Goal: Task Accomplishment & Management: Complete application form

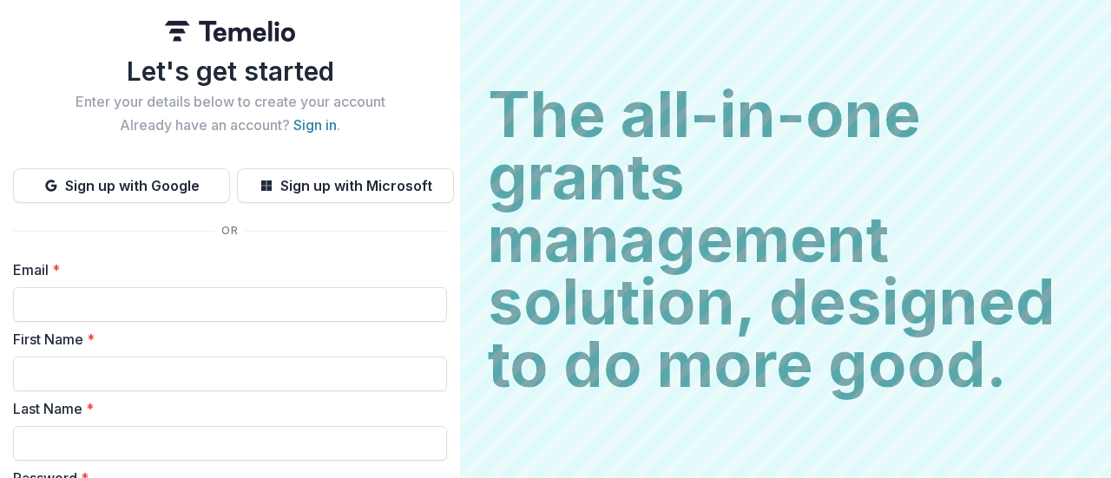
click at [188, 306] on input "Email *" at bounding box center [230, 304] width 434 height 35
type input "**********"
type input "********"
type input "*******"
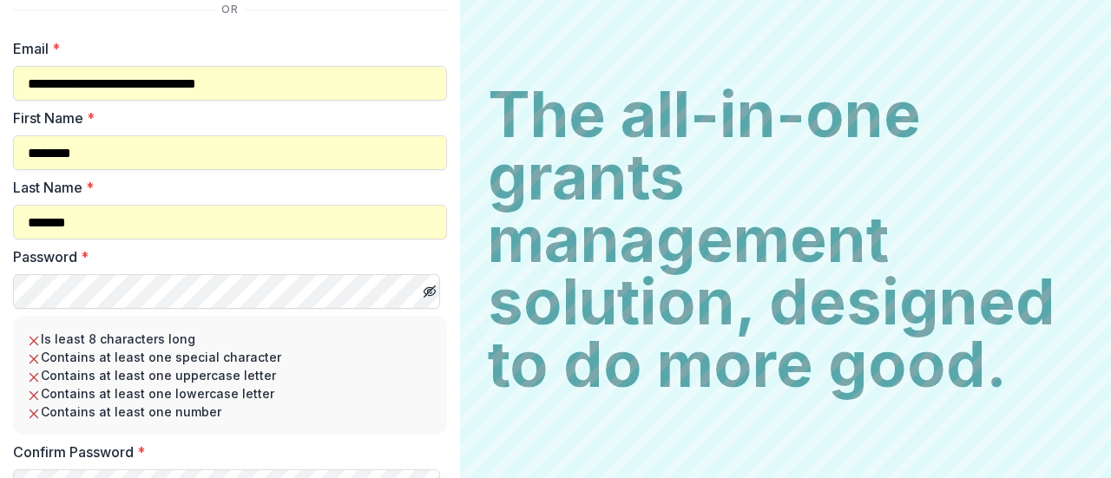
scroll to position [310, 0]
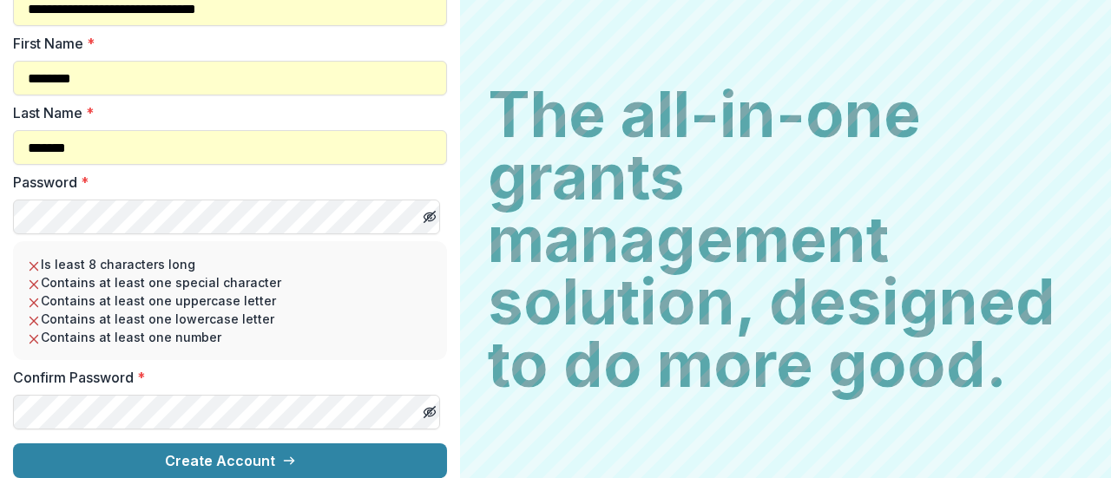
click at [423, 210] on icon "Toggle password visibility" at bounding box center [430, 217] width 14 height 14
click at [402, 405] on span at bounding box center [396, 412] width 14 height 14
drag, startPoint x: 138, startPoint y: 345, endPoint x: 140, endPoint y: 332, distance: 14.0
click at [139, 345] on div "Is least 8 characters long Contains at least one special character Contains at …" at bounding box center [230, 300] width 434 height 119
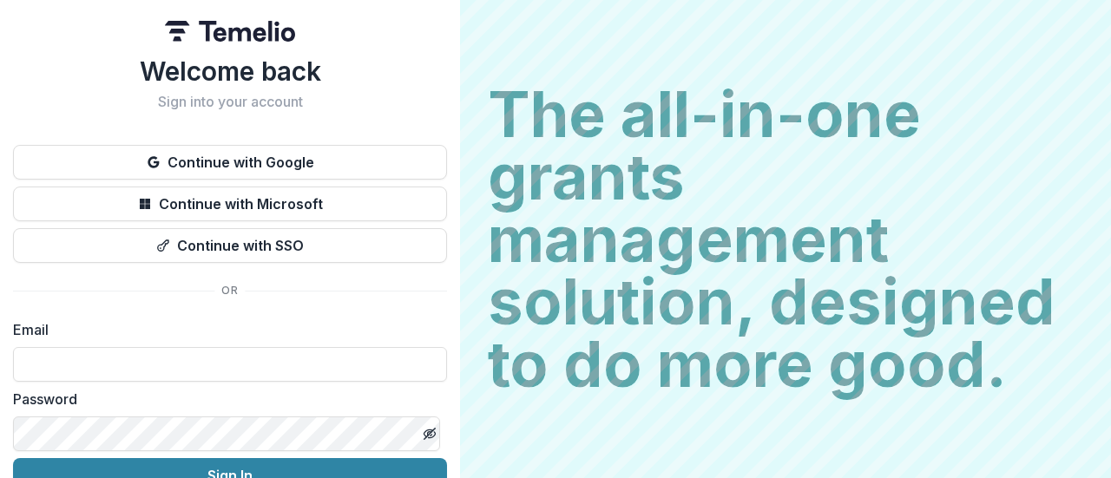
type input "**********"
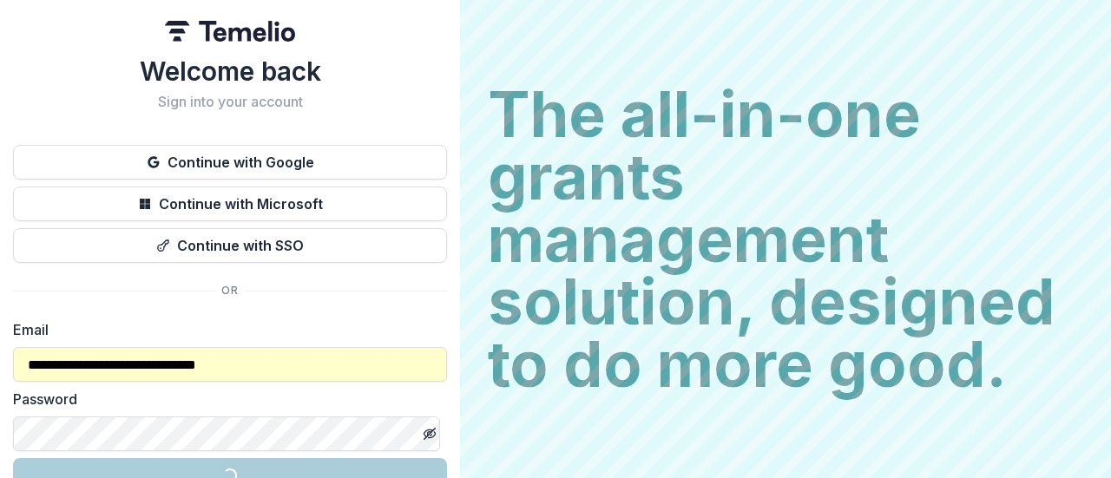
scroll to position [62, 0]
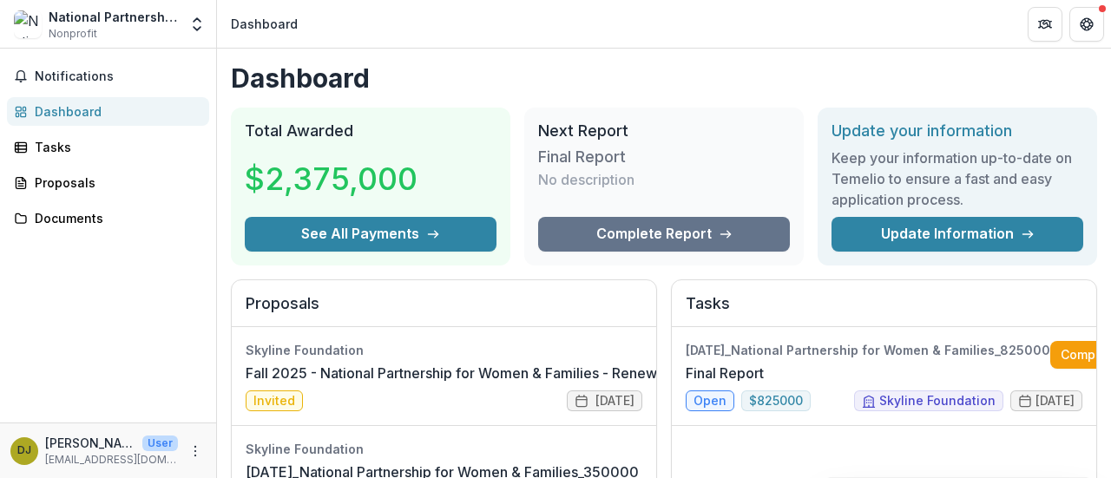
scroll to position [87, 0]
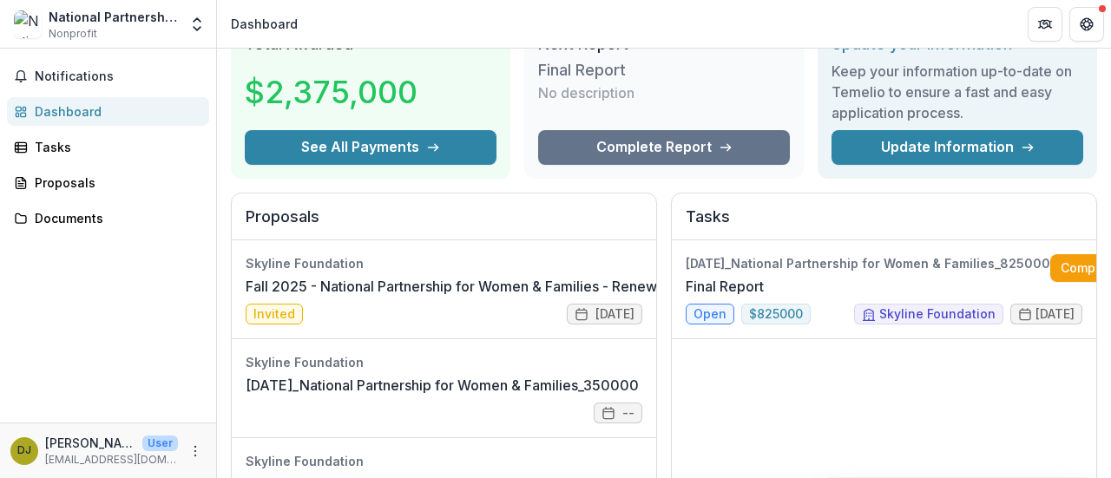
click at [523, 297] on link "Fall 2025 - National Partnership for Women & Families - Renewal Application" at bounding box center [496, 286] width 501 height 21
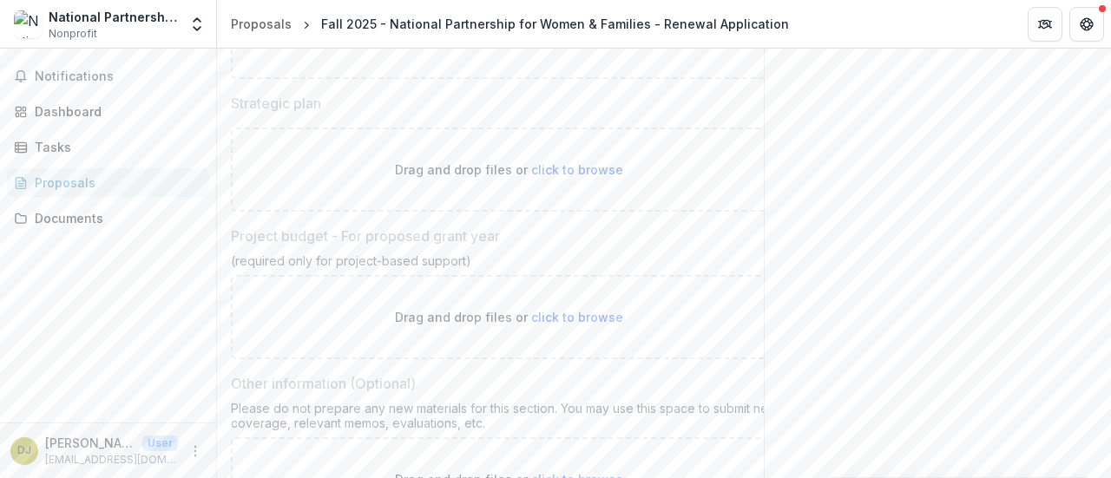
scroll to position [2325, 0]
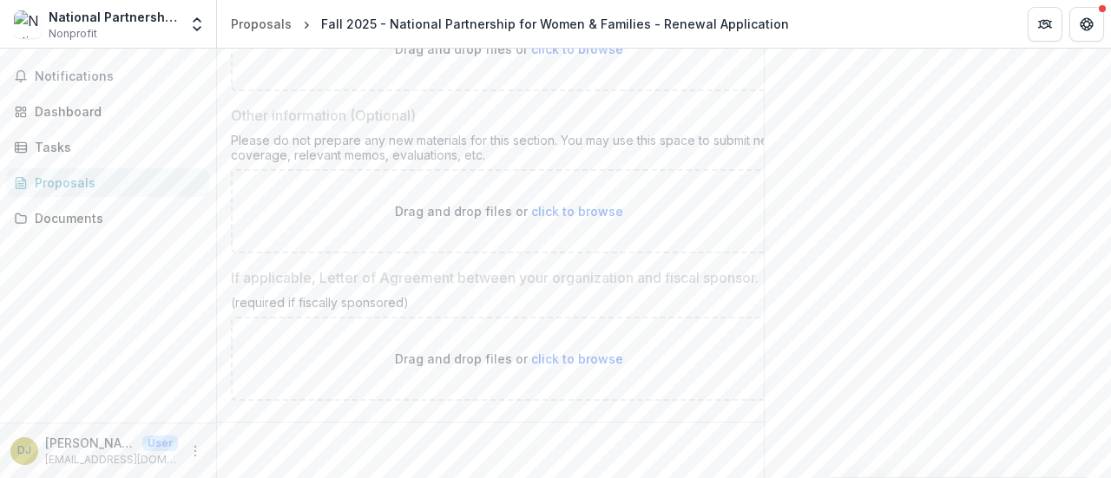
click at [562, 351] on span "click to browse" at bounding box center [577, 358] width 92 height 15
drag, startPoint x: 581, startPoint y: 349, endPoint x: 573, endPoint y: 304, distance: 46.0
click at [581, 351] on span "click to browse" at bounding box center [577, 358] width 92 height 15
click at [570, 204] on span "click to browse" at bounding box center [577, 211] width 92 height 15
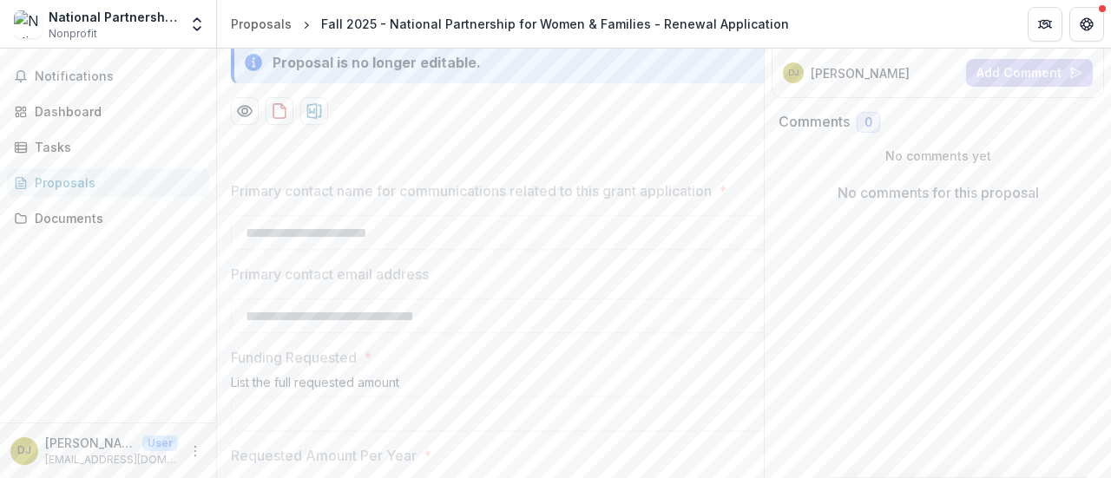
scroll to position [0, 0]
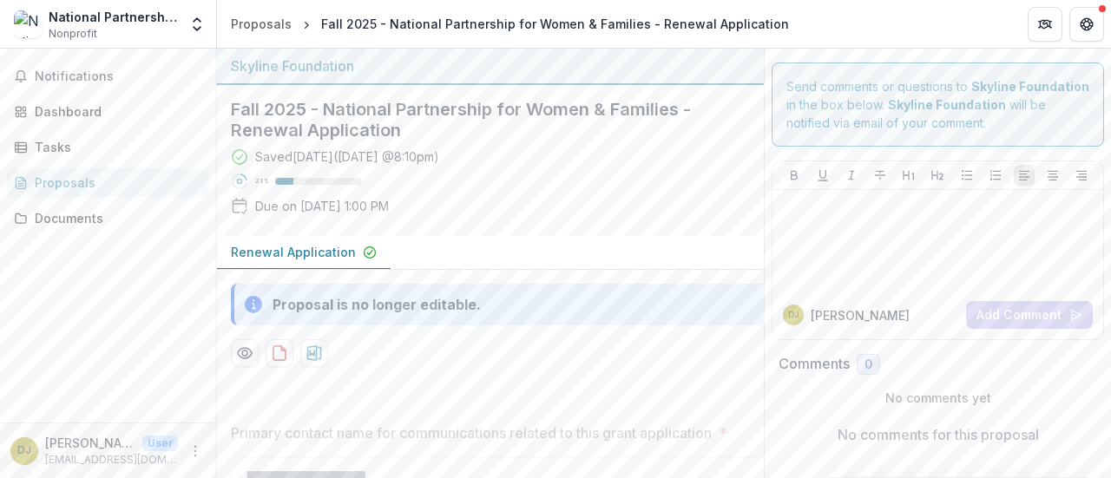
click at [320, 246] on p "Renewal Application" at bounding box center [293, 252] width 125 height 18
click at [81, 234] on div "Notifications Dashboard Tasks Proposals Documents" at bounding box center [108, 236] width 216 height 374
click at [96, 167] on div "Notifications Dashboard Tasks Proposals Documents" at bounding box center [108, 236] width 216 height 374
click at [98, 144] on div "Tasks" at bounding box center [115, 147] width 161 height 18
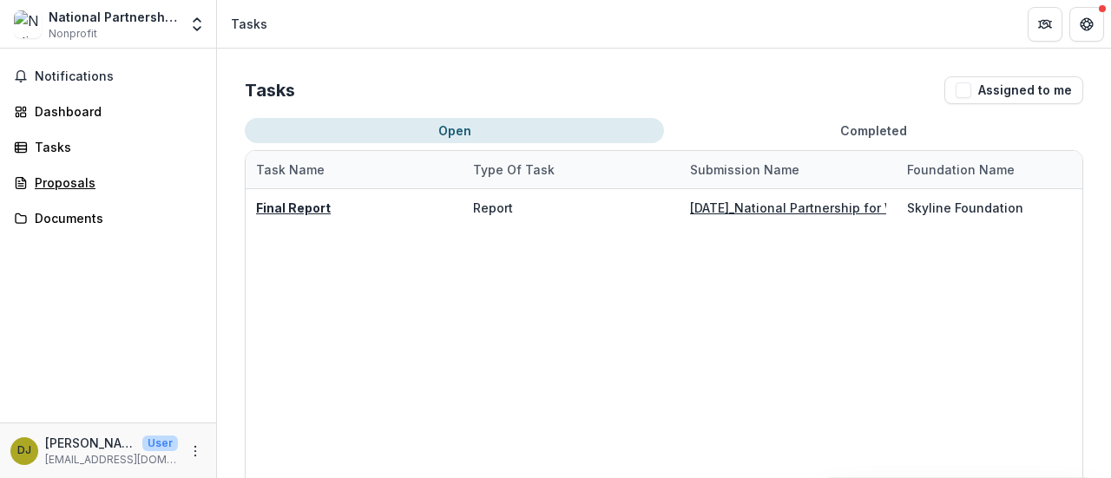
click at [84, 190] on div "Proposals" at bounding box center [115, 183] width 161 height 18
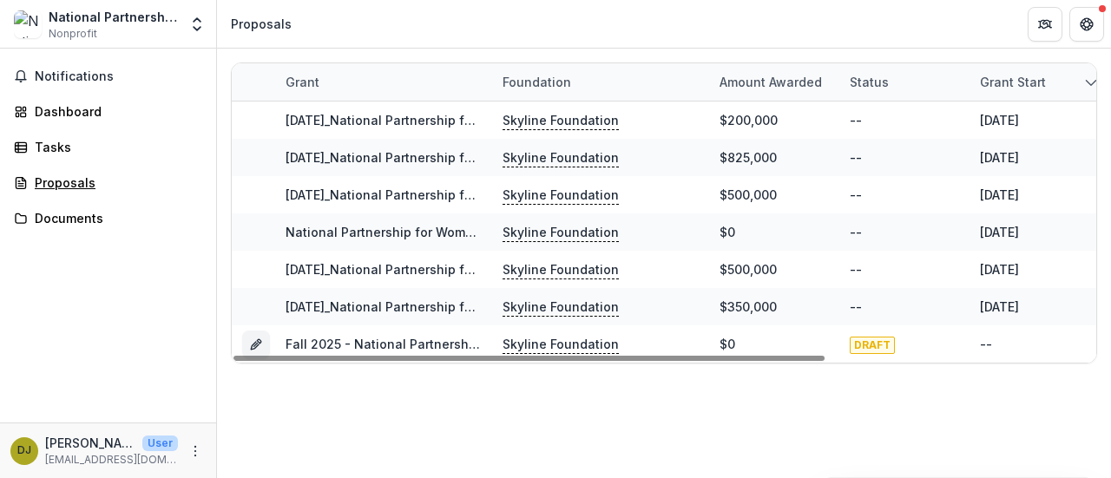
click at [51, 186] on div "Proposals" at bounding box center [115, 183] width 161 height 18
click at [255, 340] on icon "Grant 7e578401-7606-4604-982e-d215bca84554" at bounding box center [256, 345] width 14 height 14
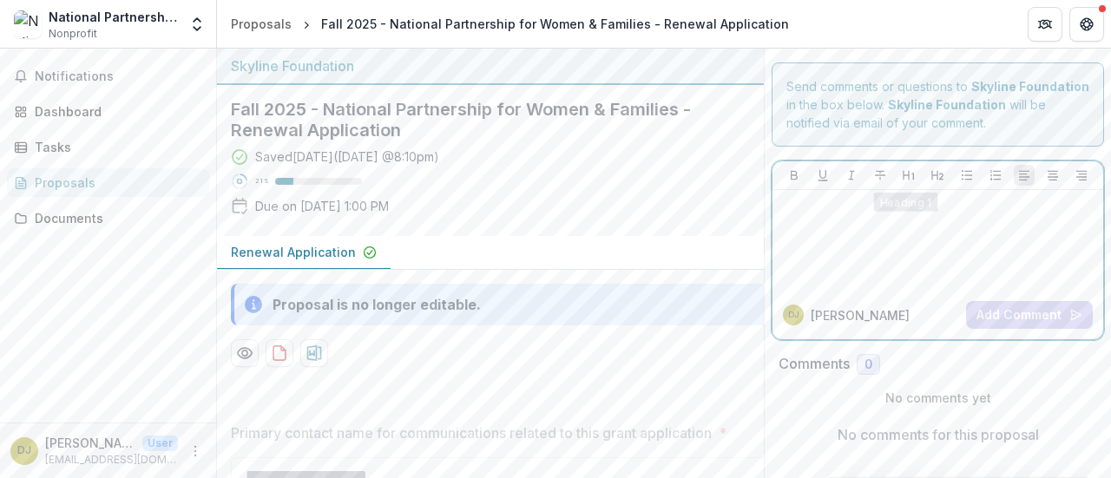
click at [880, 247] on div at bounding box center [937, 240] width 317 height 87
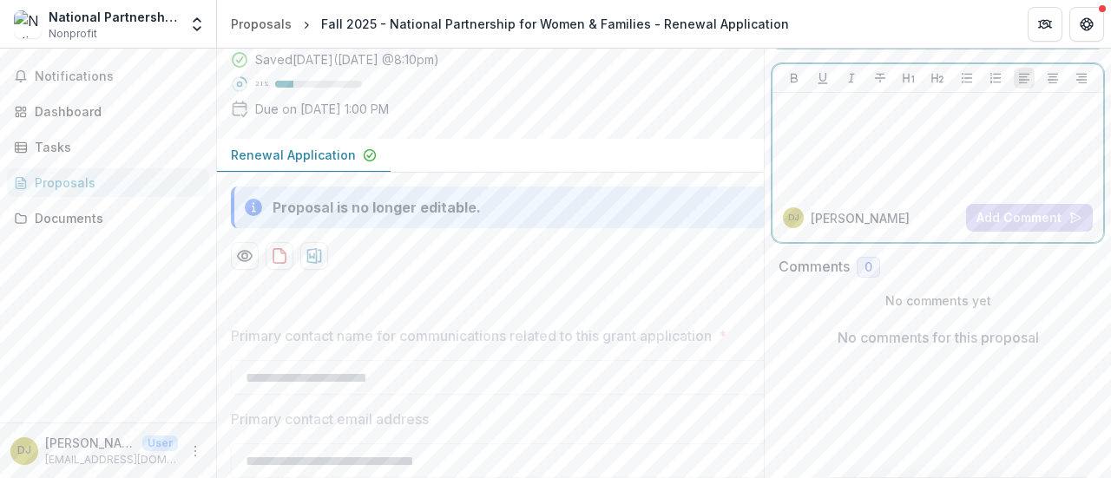
scroll to position [347, 0]
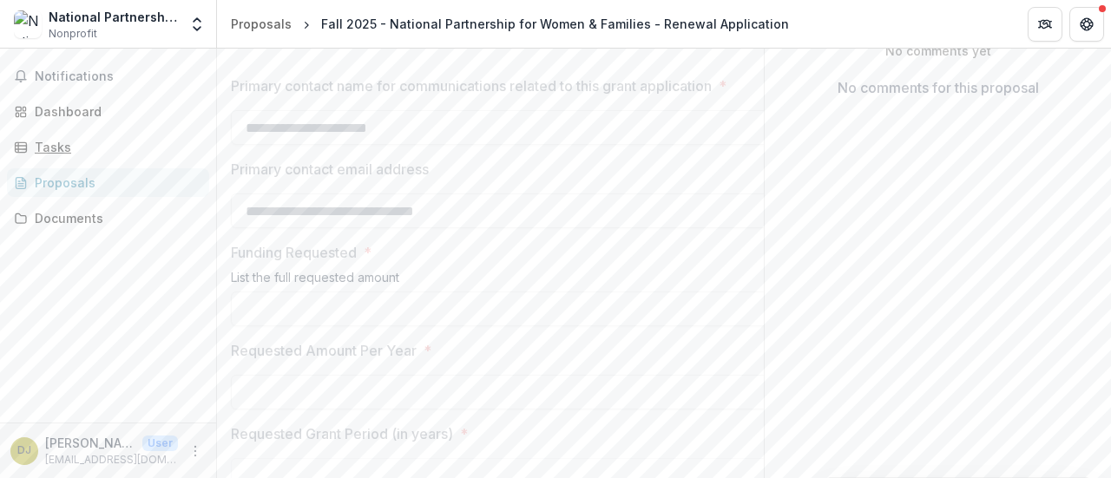
click at [94, 136] on link "Tasks" at bounding box center [108, 147] width 202 height 29
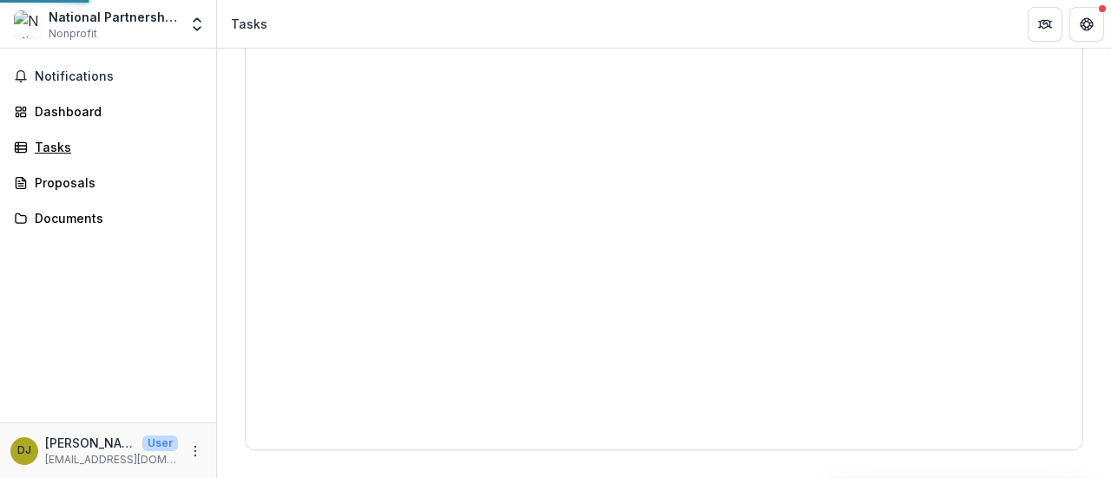
scroll to position [220, 0]
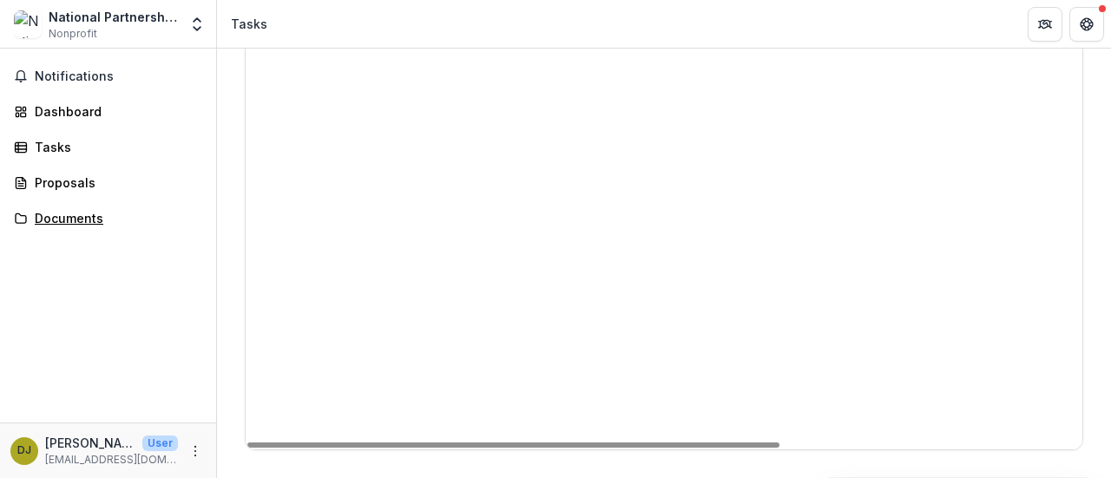
click at [58, 224] on div "Documents" at bounding box center [115, 218] width 161 height 18
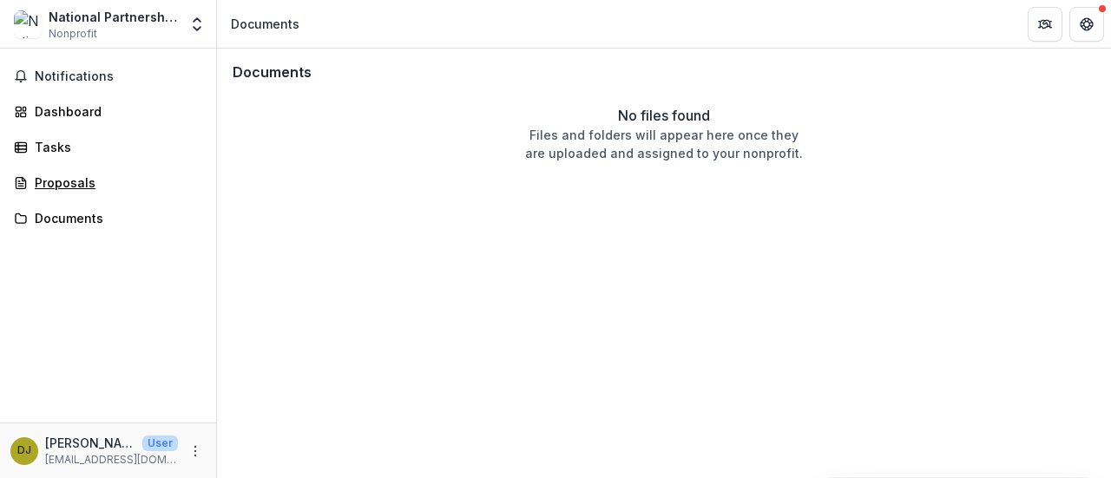
click at [87, 178] on div "Proposals" at bounding box center [115, 183] width 161 height 18
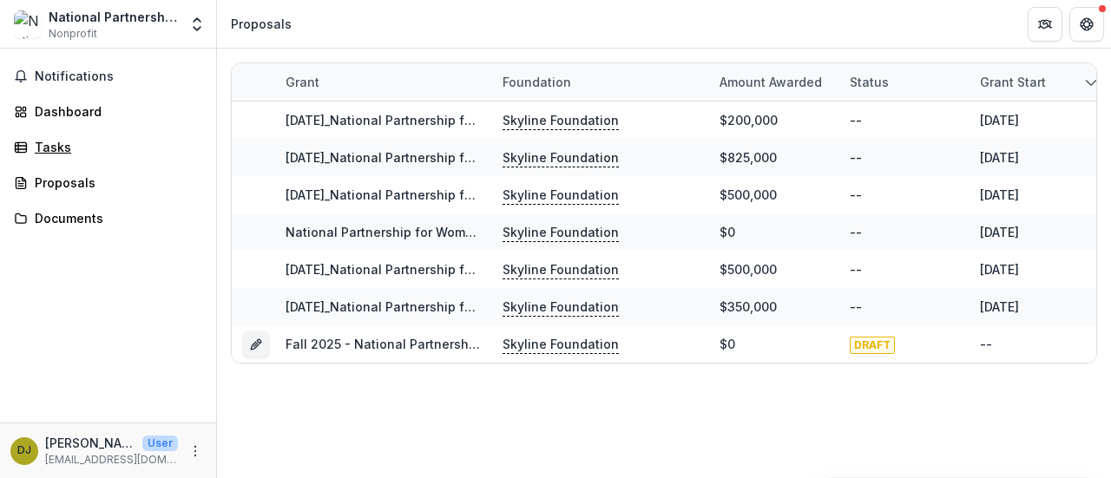
click at [104, 155] on div "Tasks" at bounding box center [115, 147] width 161 height 18
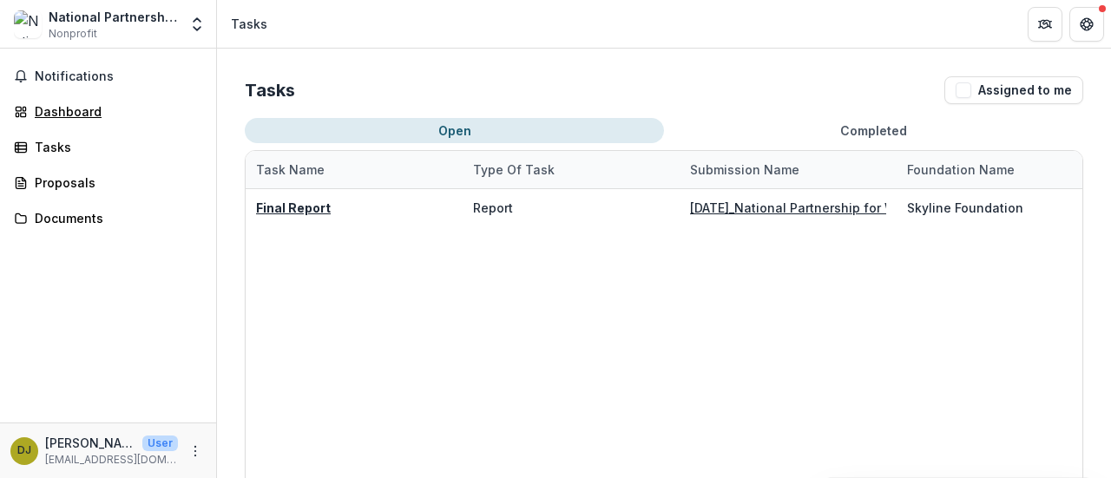
click at [96, 120] on div "Dashboard" at bounding box center [115, 111] width 161 height 18
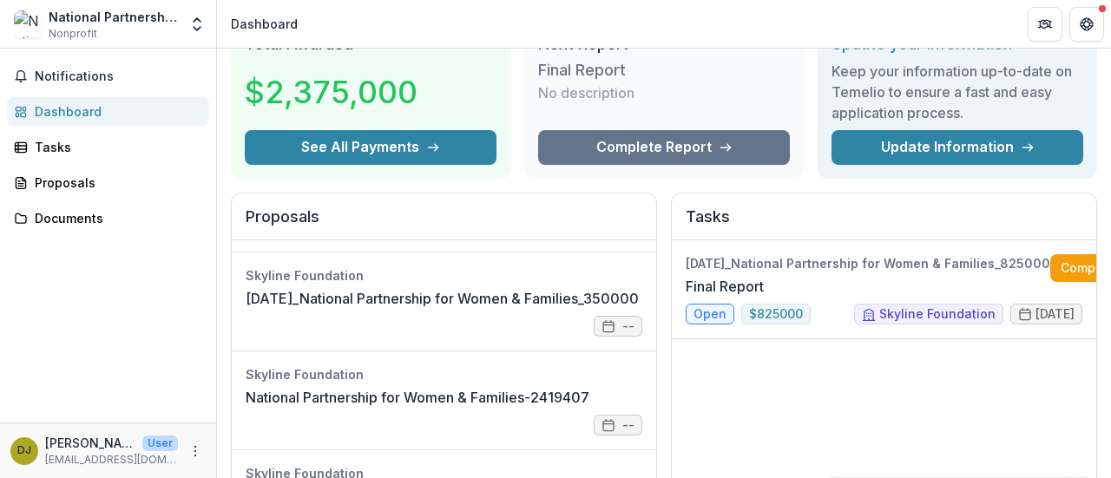
scroll to position [0, 65]
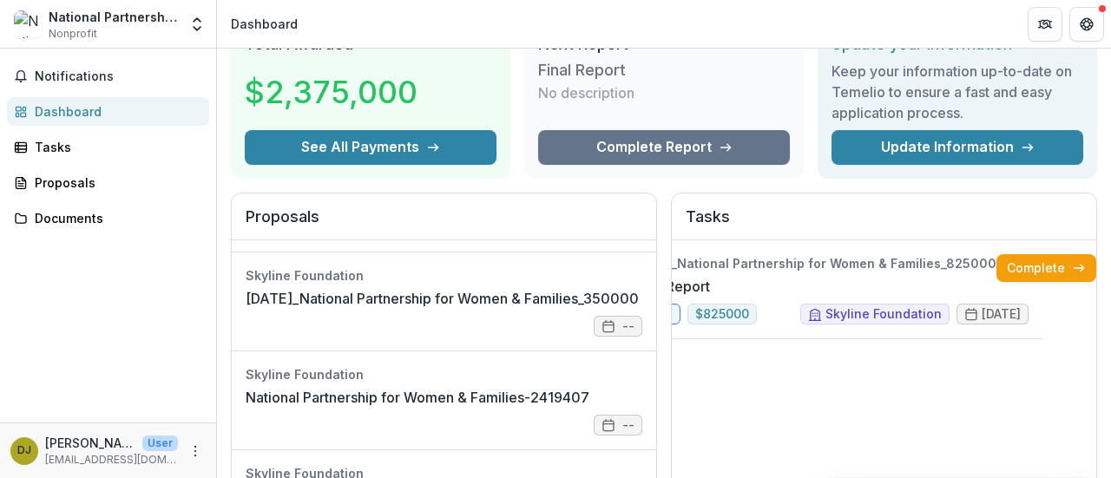
drag, startPoint x: 808, startPoint y: 421, endPoint x: 951, endPoint y: 422, distance: 143.2
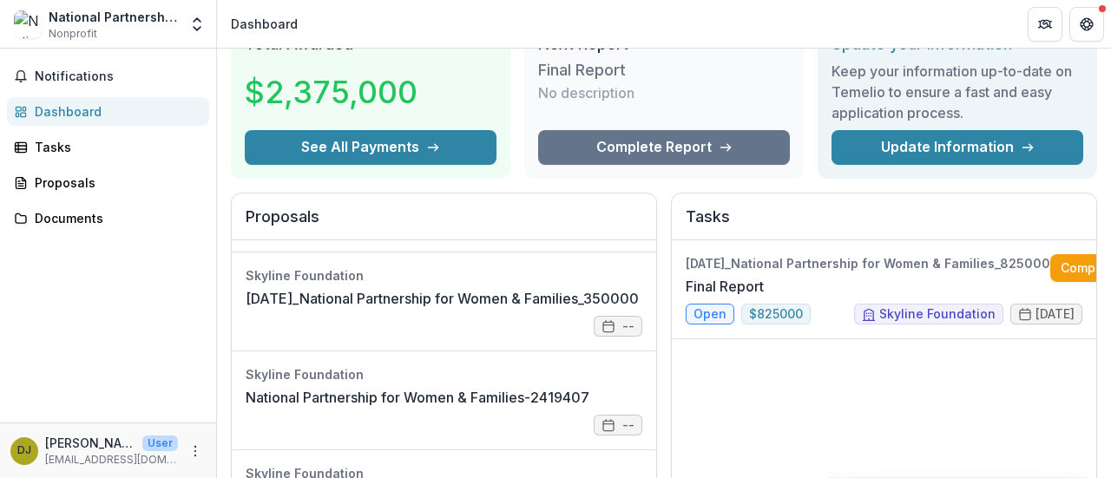
drag, startPoint x: 780, startPoint y: 429, endPoint x: 924, endPoint y: 391, distance: 148.8
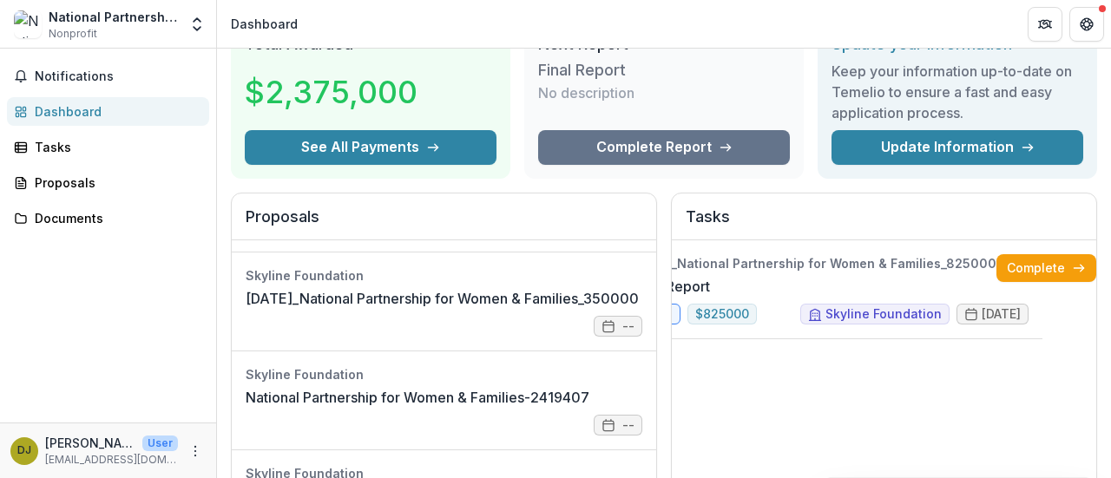
drag, startPoint x: 831, startPoint y: 401, endPoint x: 1028, endPoint y: 371, distance: 199.2
drag, startPoint x: 986, startPoint y: 393, endPoint x: 1051, endPoint y: 381, distance: 66.2
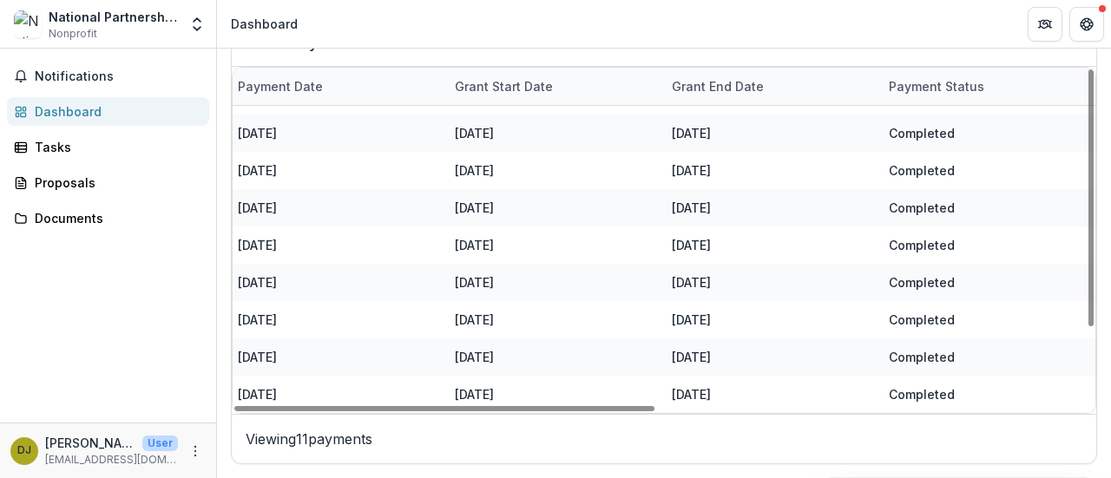
scroll to position [103, 0]
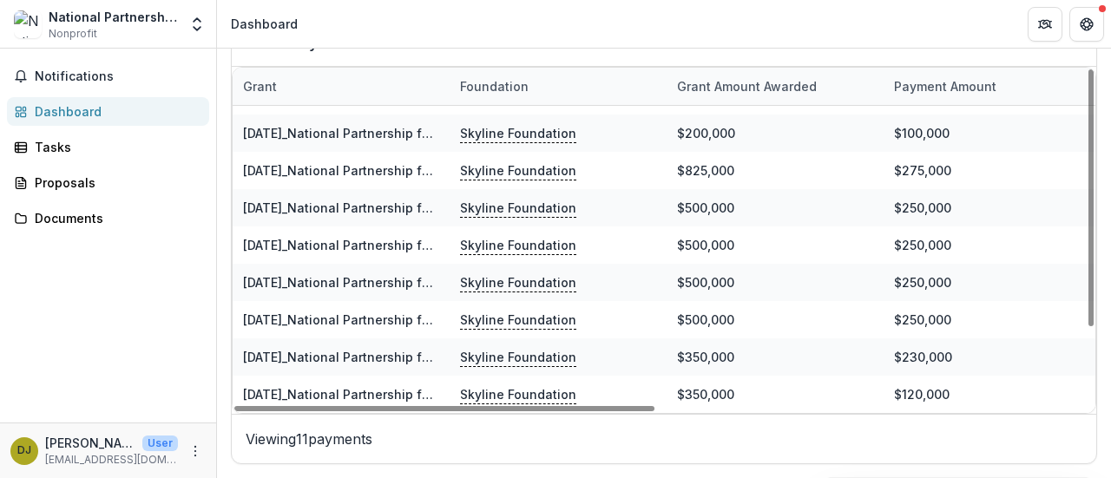
drag, startPoint x: 504, startPoint y: 410, endPoint x: 315, endPoint y: 371, distance: 193.0
click at [315, 406] on div at bounding box center [444, 408] width 420 height 5
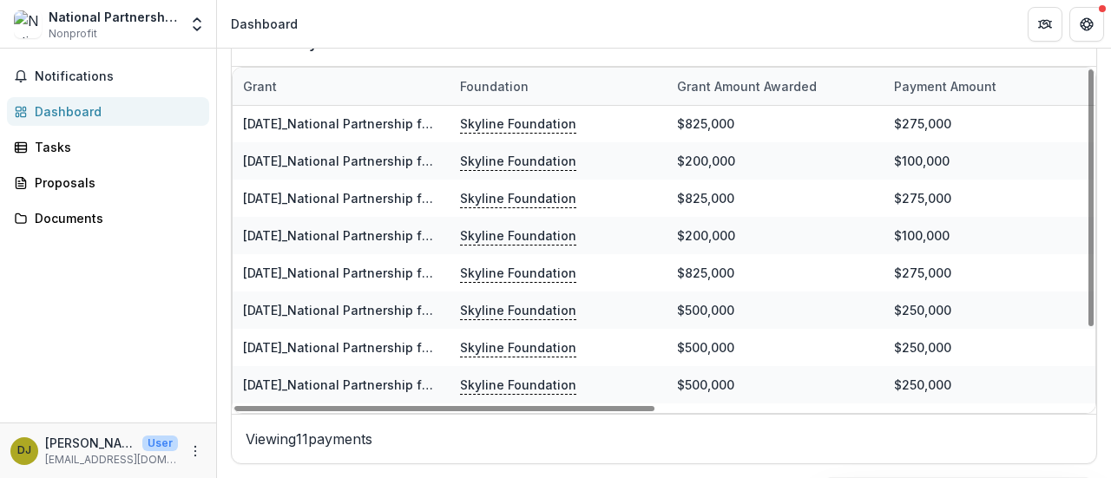
scroll to position [0, 0]
click at [92, 142] on div "Tasks" at bounding box center [115, 147] width 161 height 18
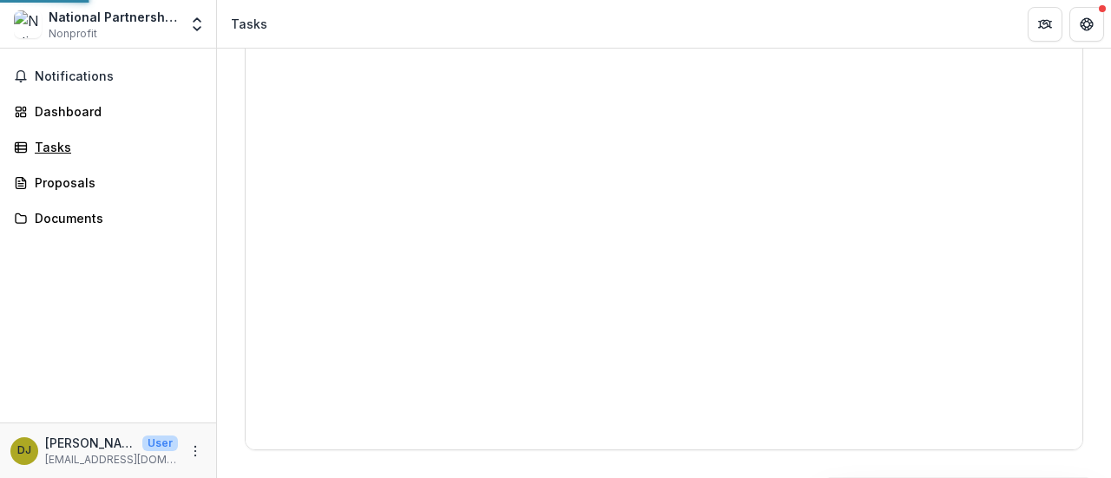
scroll to position [220, 0]
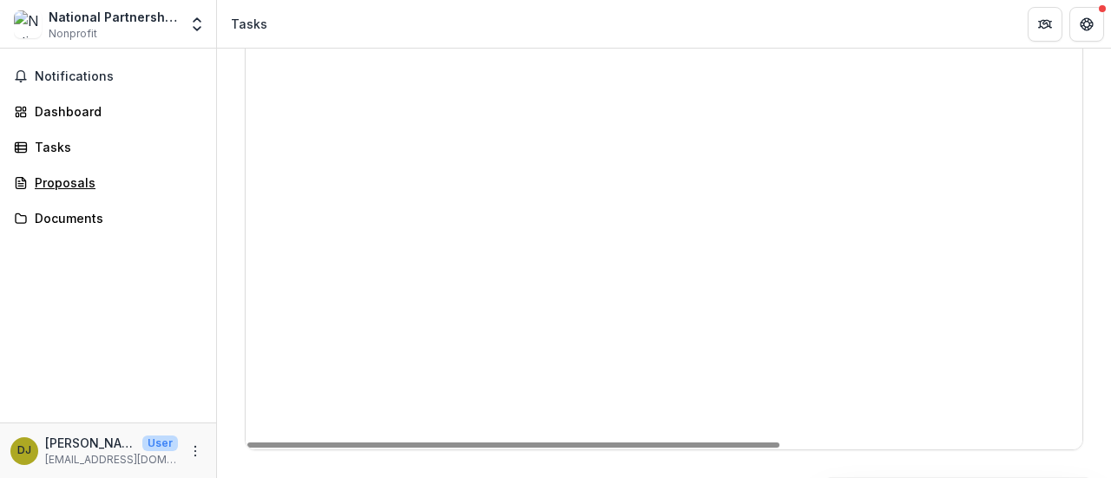
click at [72, 177] on div "Proposals" at bounding box center [115, 183] width 161 height 18
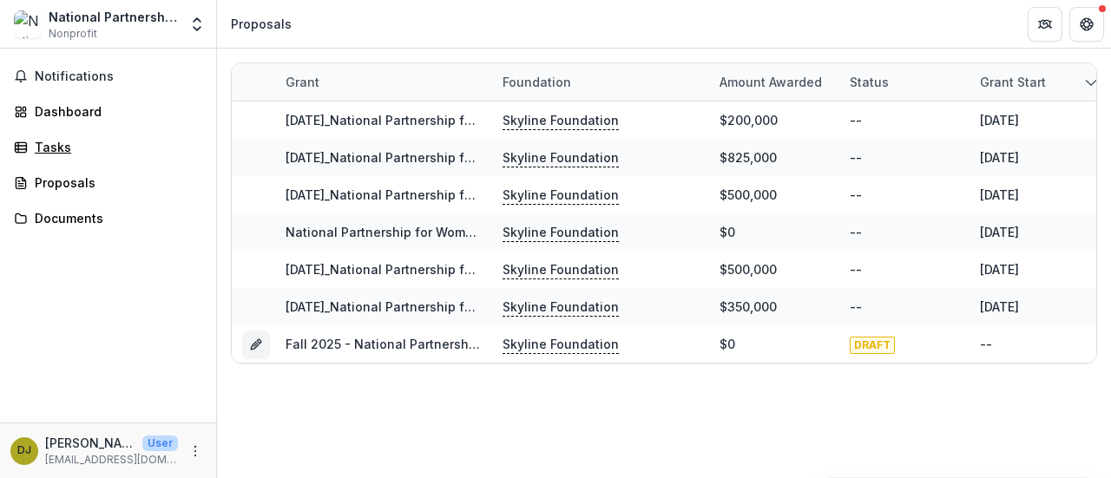
click at [82, 135] on link "Tasks" at bounding box center [108, 147] width 202 height 29
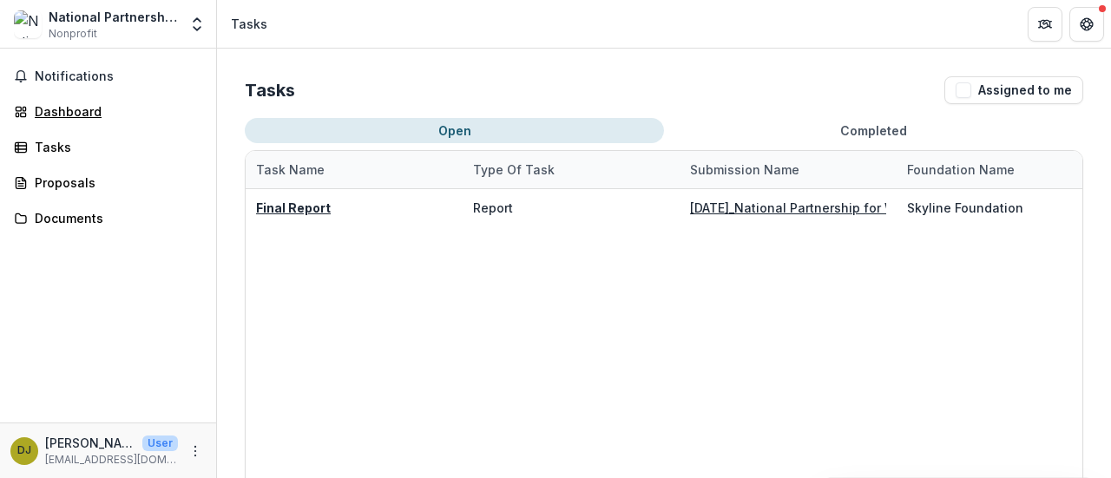
click at [100, 97] on link "Dashboard" at bounding box center [108, 111] width 202 height 29
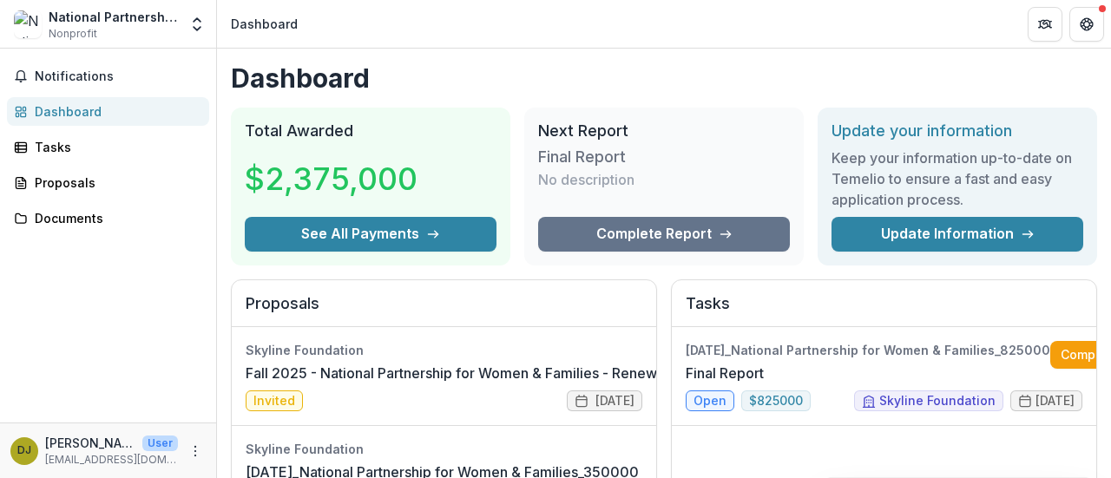
click at [368, 384] on link "Fall 2025 - National Partnership for Women & Families - Renewal Application" at bounding box center [496, 373] width 501 height 21
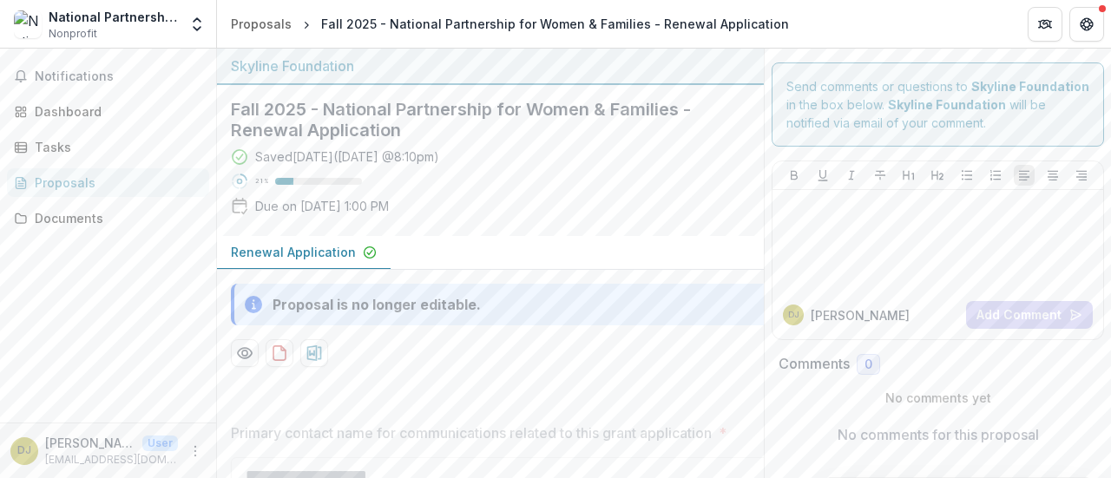
click at [299, 253] on p "Renewal Application" at bounding box center [293, 252] width 125 height 18
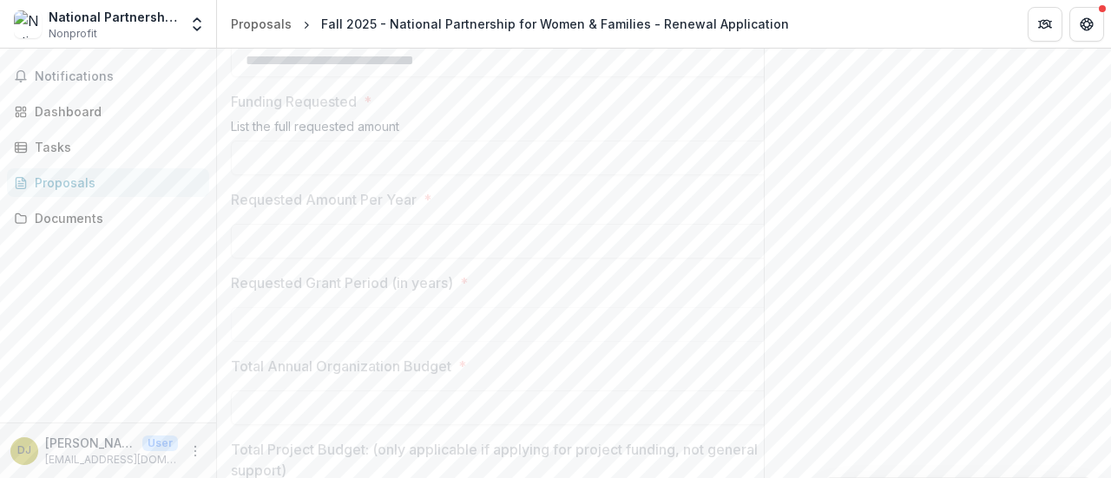
scroll to position [434, 0]
